Goal: Find specific page/section: Find specific page/section

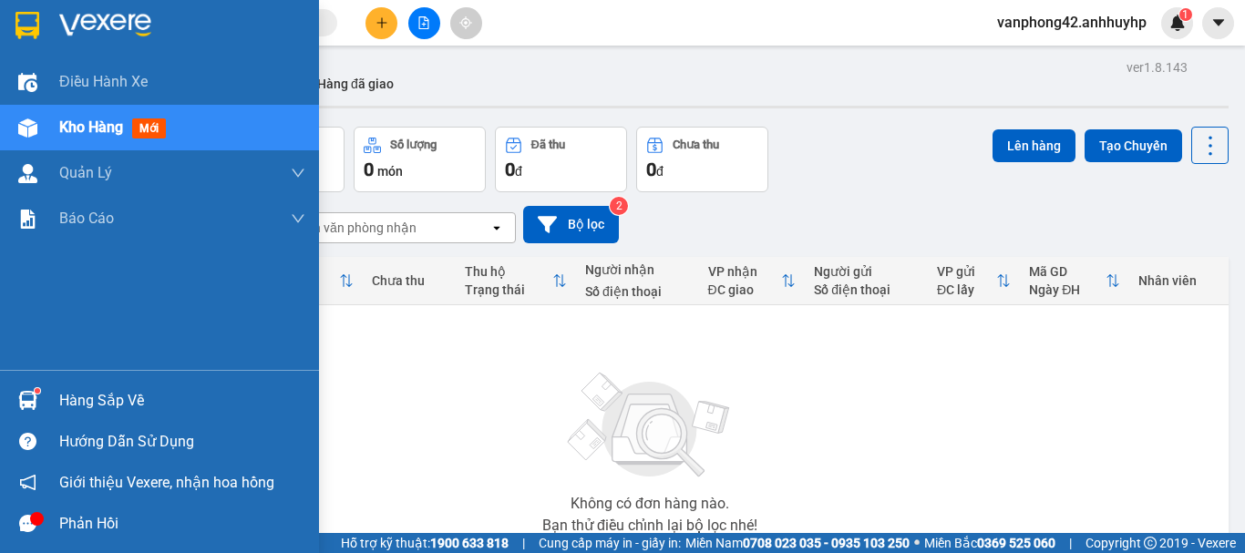
click at [15, 393] on div at bounding box center [28, 401] width 32 height 32
click at [14, 393] on div "Điều hành xe Kho hàng mới Quản [PERSON_NAME] lý chuyến Quản lý khách hàng mới Q…" at bounding box center [159, 276] width 319 height 553
click at [52, 397] on div "Hàng sắp về" at bounding box center [159, 400] width 319 height 41
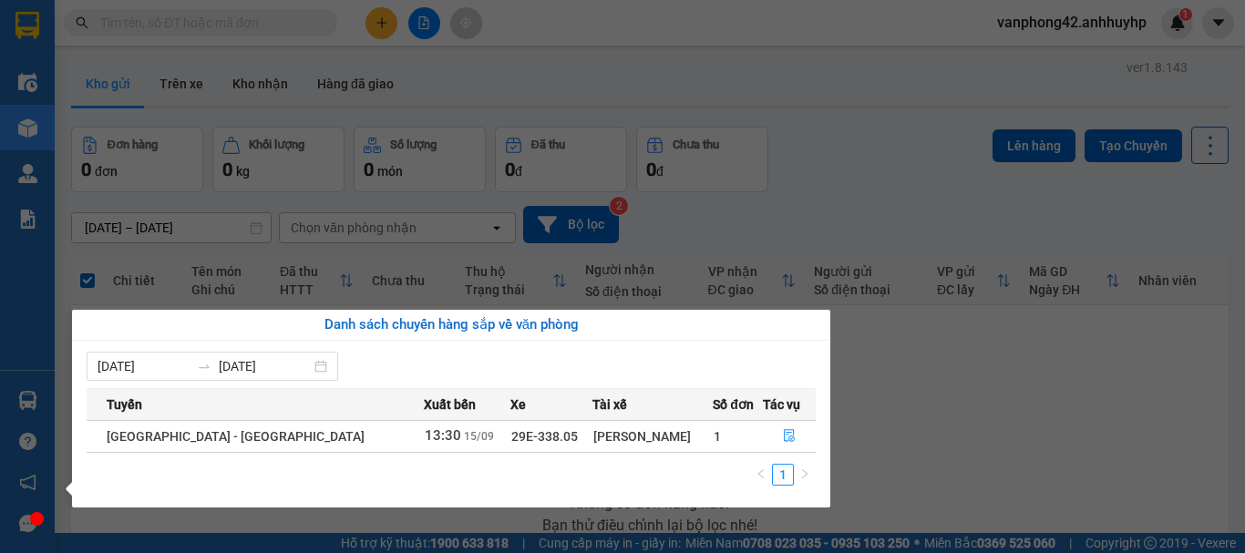
click at [819, 201] on section "Kết quả tìm kiếm ( 0 ) Bộ lọc No Data vanphong42.anhhuyhp 1 Điều hành xe Kho hà…" at bounding box center [622, 276] width 1245 height 553
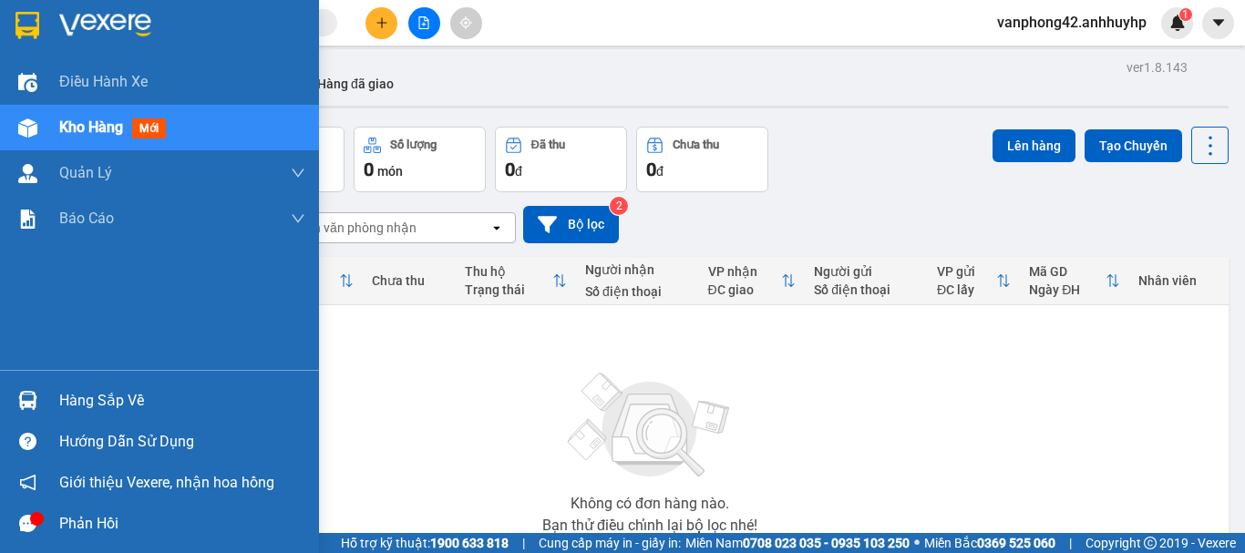
click at [38, 403] on div at bounding box center [28, 401] width 32 height 32
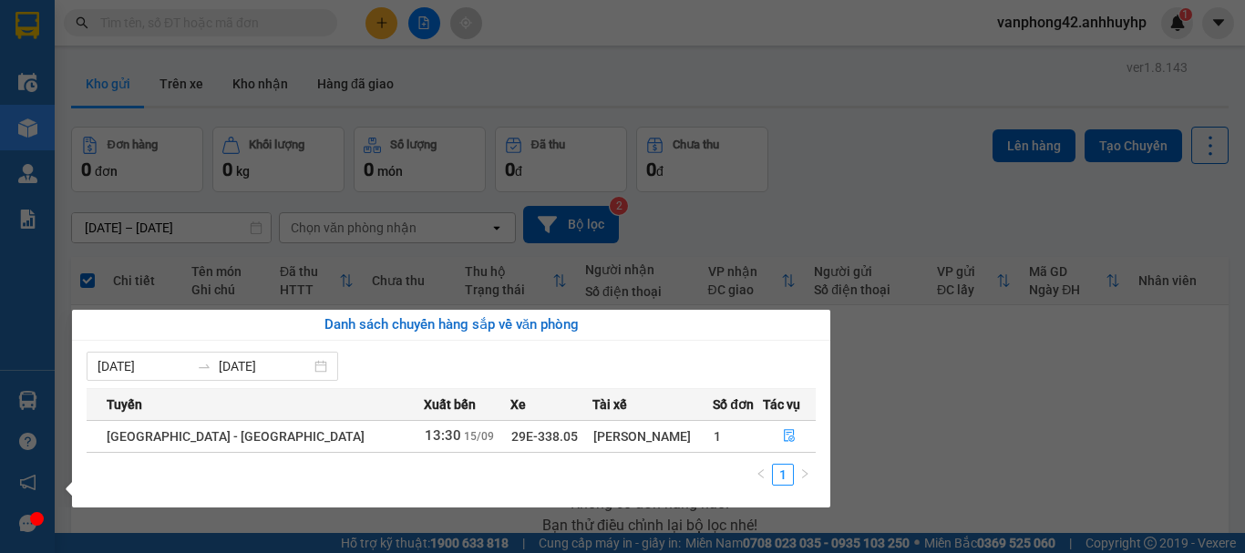
click at [774, 269] on section "Kết quả tìm kiếm ( 0 ) Bộ lọc No Data vanphong42.anhhuyhp 1 Điều hành xe Kho hà…" at bounding box center [622, 276] width 1245 height 553
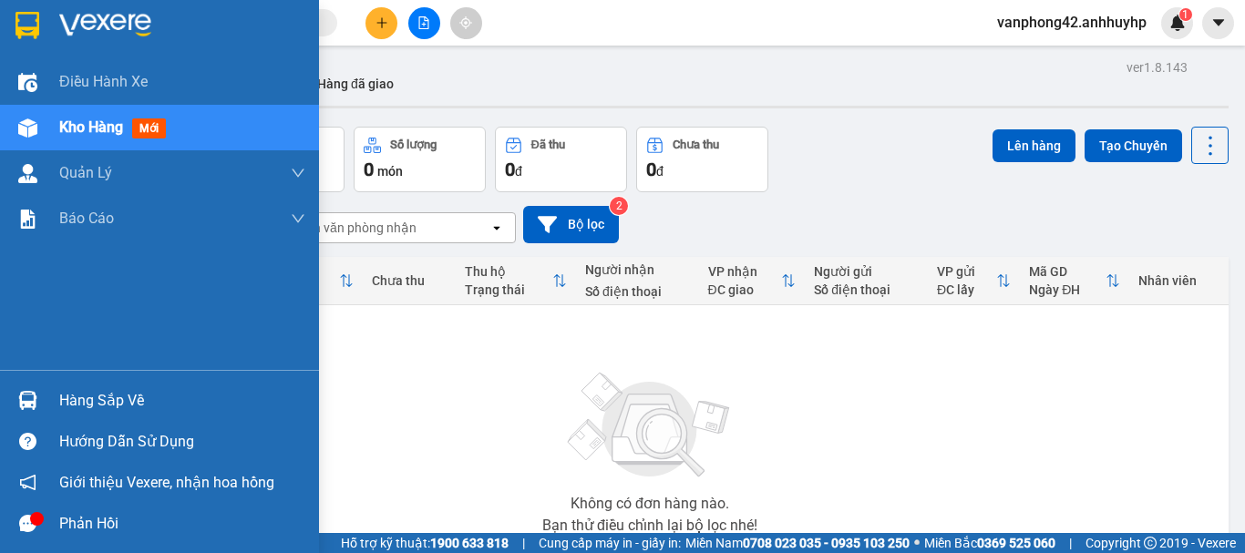
click at [42, 394] on div at bounding box center [28, 401] width 32 height 32
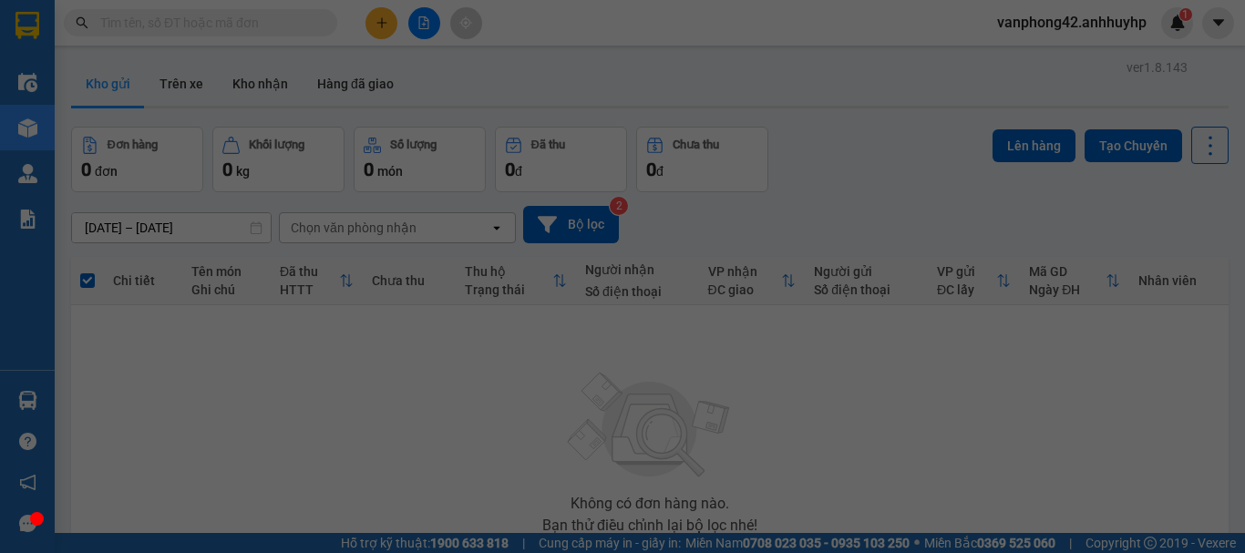
click at [42, 394] on div "Điều hành xe Kho hàng mới Quản [PERSON_NAME] lý chuyến Quản lý khách hàng mới Q…" at bounding box center [27, 276] width 55 height 553
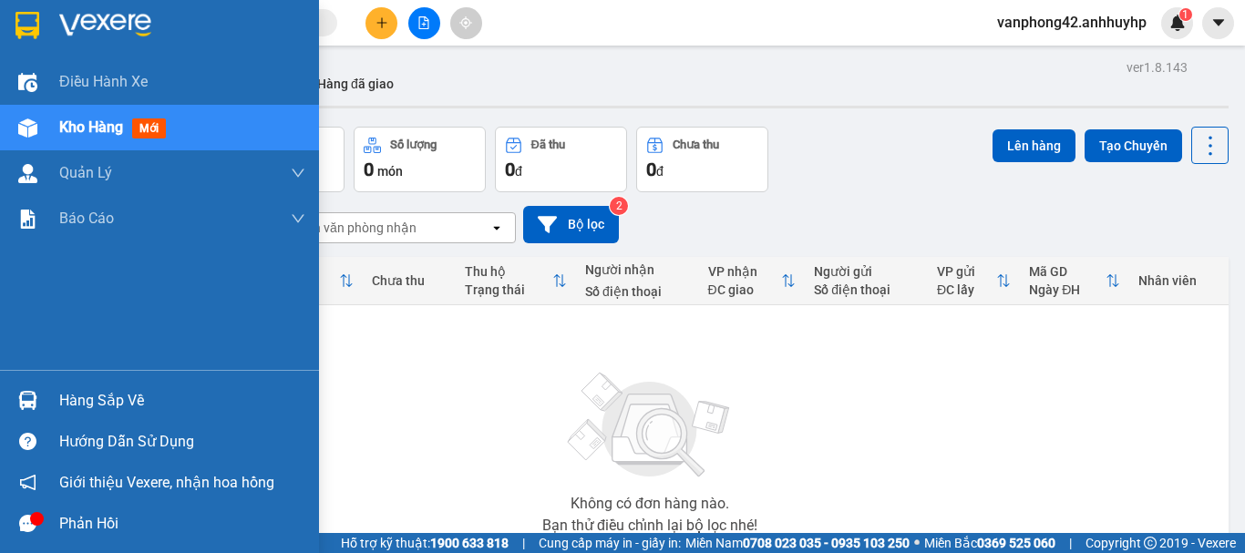
click at [39, 406] on div at bounding box center [28, 401] width 32 height 32
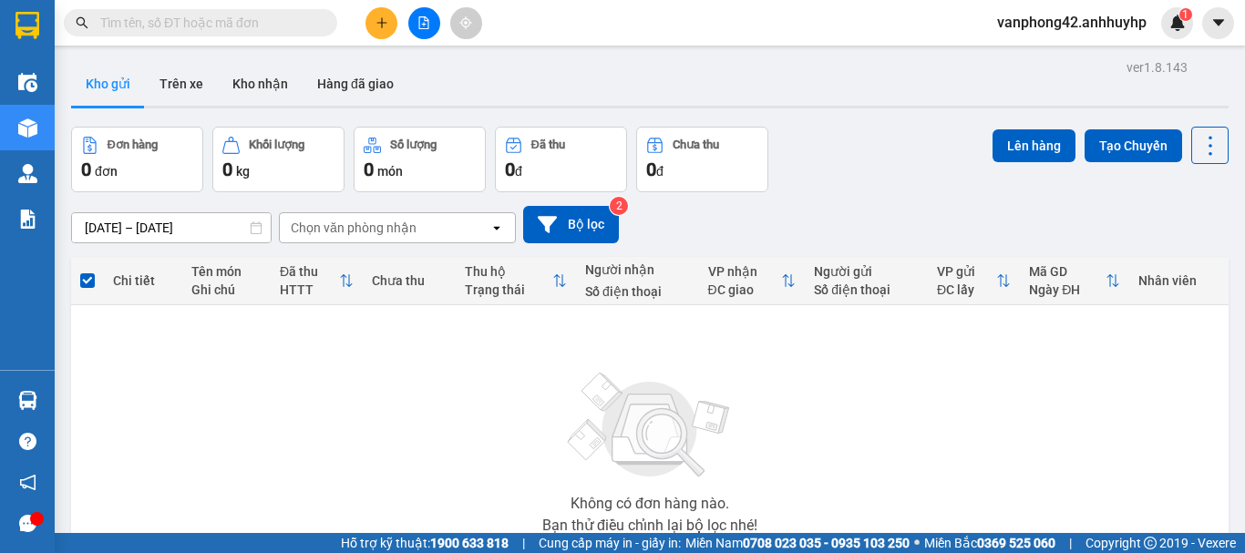
click at [879, 261] on section "Kết quả tìm kiếm ( 0 ) Bộ lọc No Data vanphong42.anhhuyhp 1 Điều hành xe Kho hà…" at bounding box center [622, 276] width 1245 height 553
